Goal: Navigation & Orientation: Find specific page/section

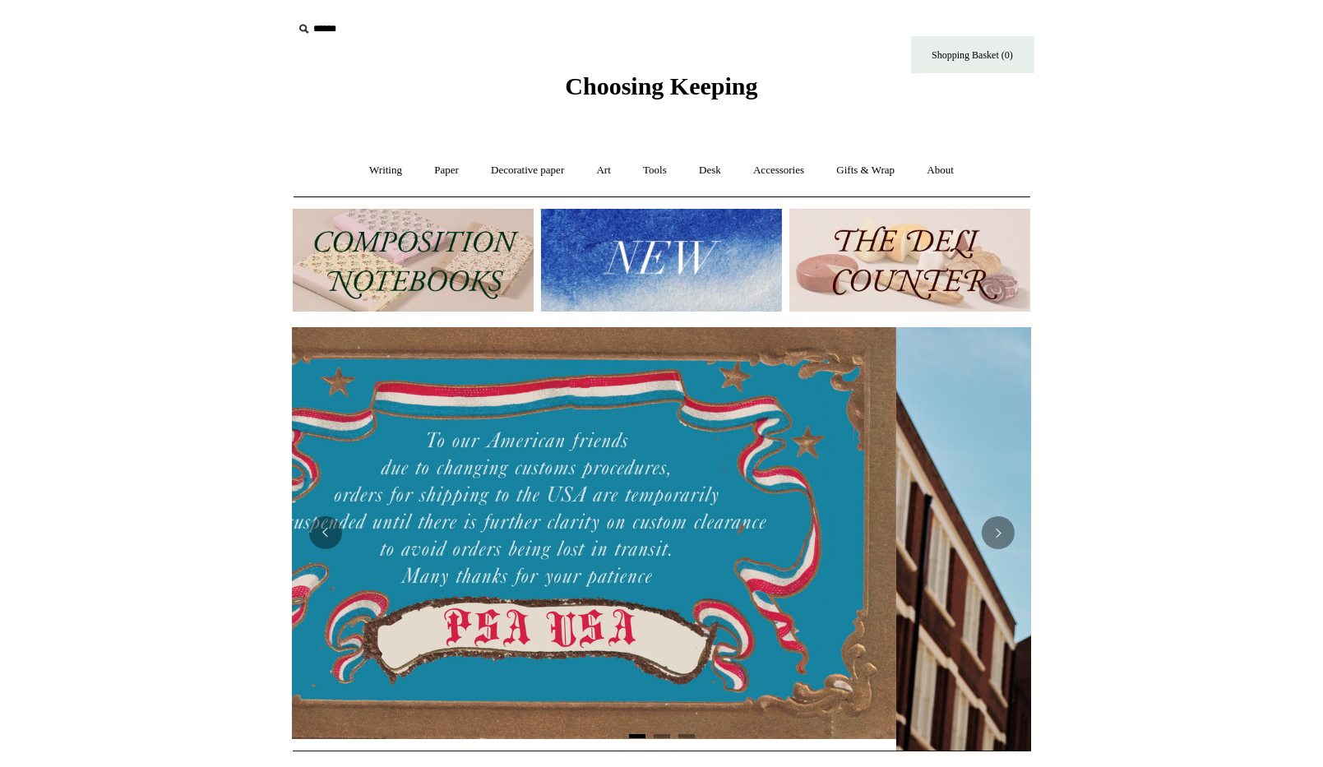
click at [617, 268] on img at bounding box center [661, 260] width 241 height 103
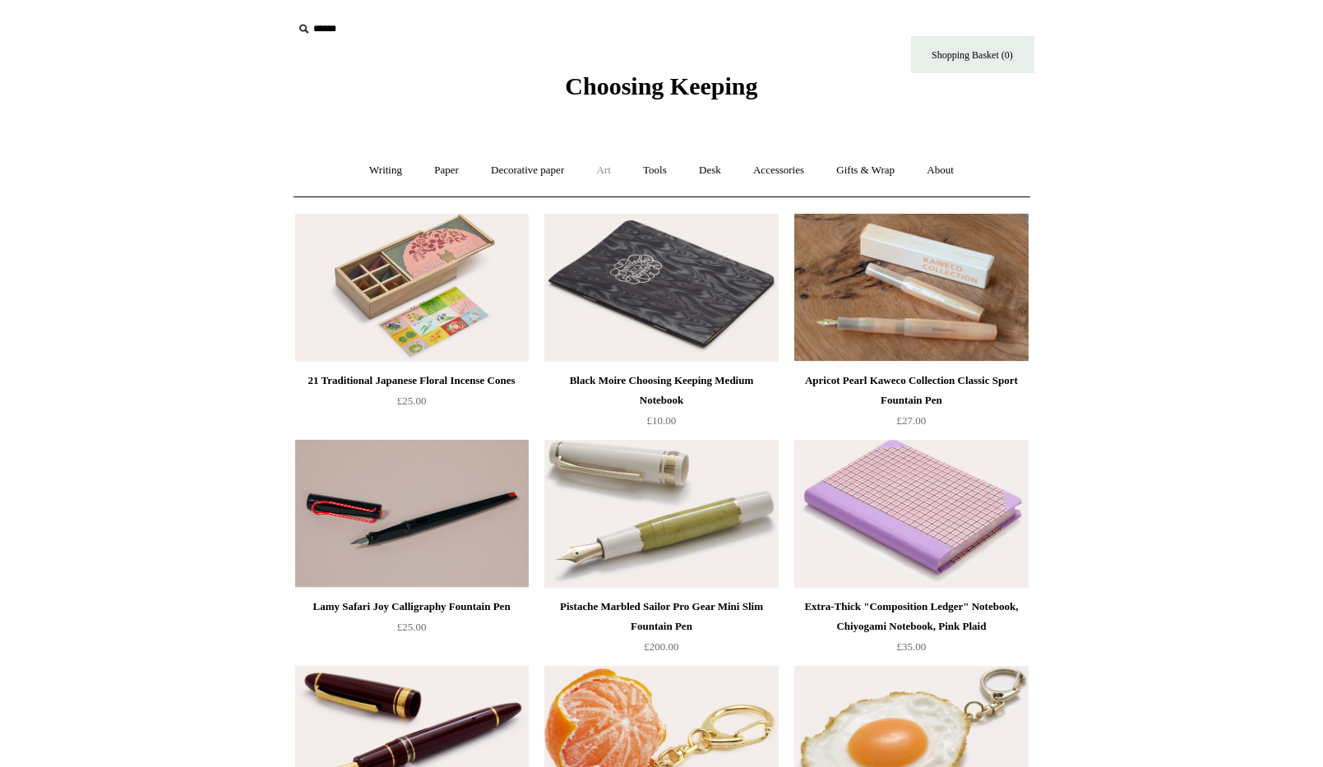
click at [605, 173] on link "Art +" at bounding box center [604, 171] width 44 height 44
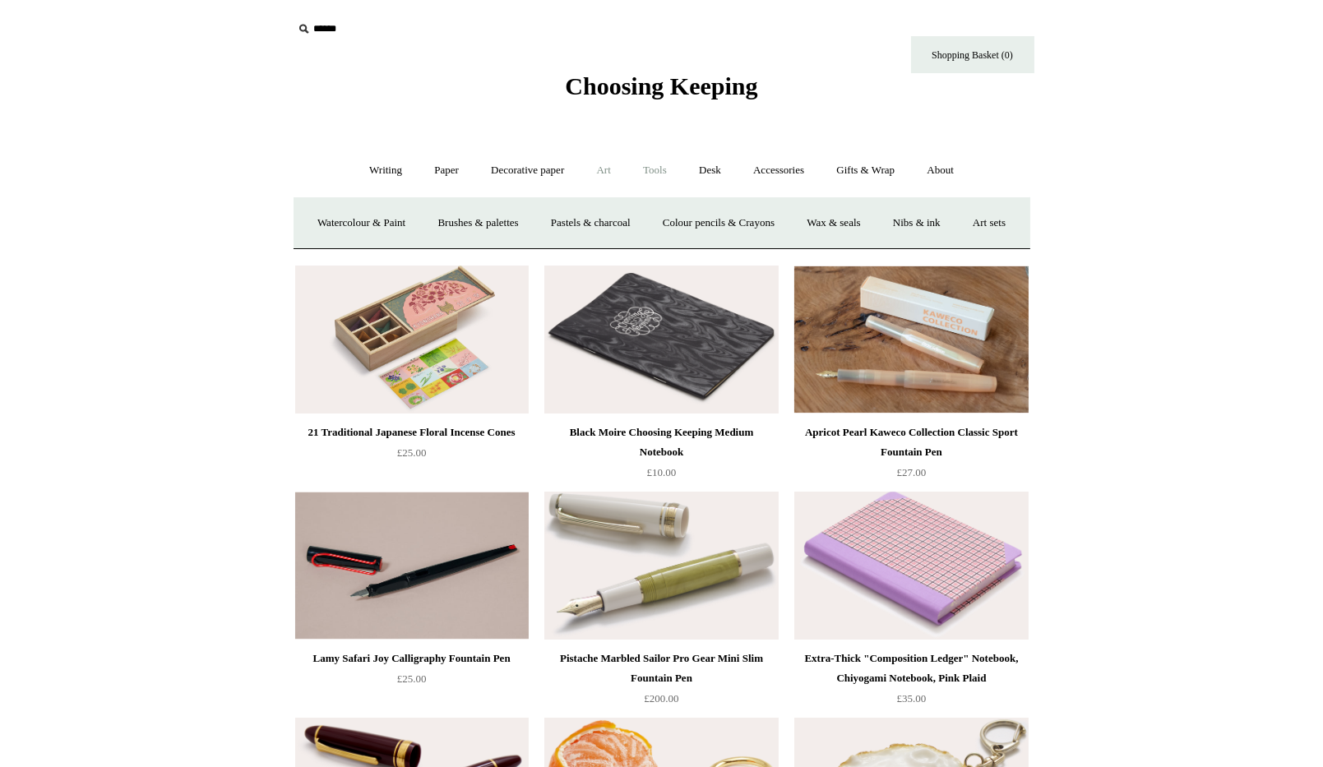
click at [650, 169] on link "Tools +" at bounding box center [654, 171] width 53 height 44
click at [775, 165] on link "Accessories +" at bounding box center [779, 171] width 81 height 44
click at [730, 215] on link "Ceramics +" at bounding box center [723, 223] width 70 height 44
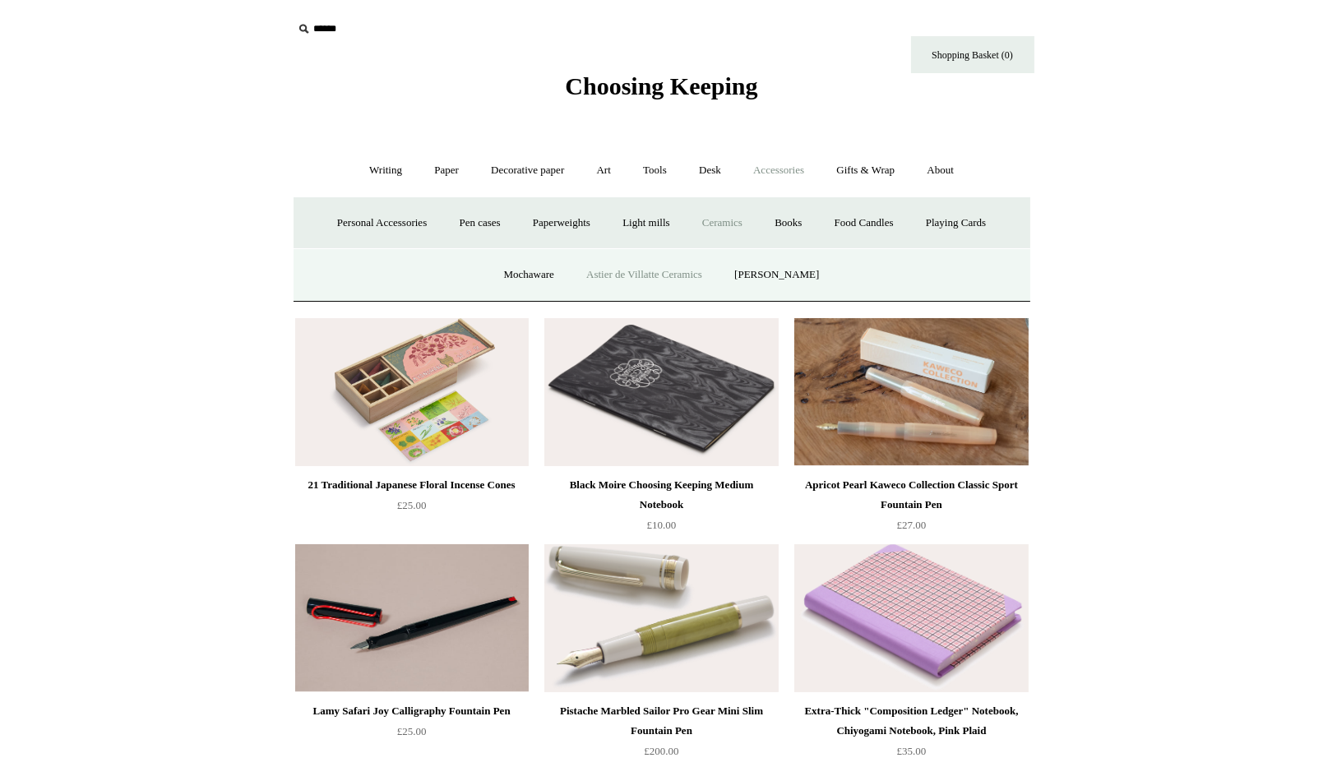
click at [688, 271] on link "Astier de Villatte Ceramics" at bounding box center [645, 275] width 146 height 44
